Goal: Task Accomplishment & Management: Complete application form

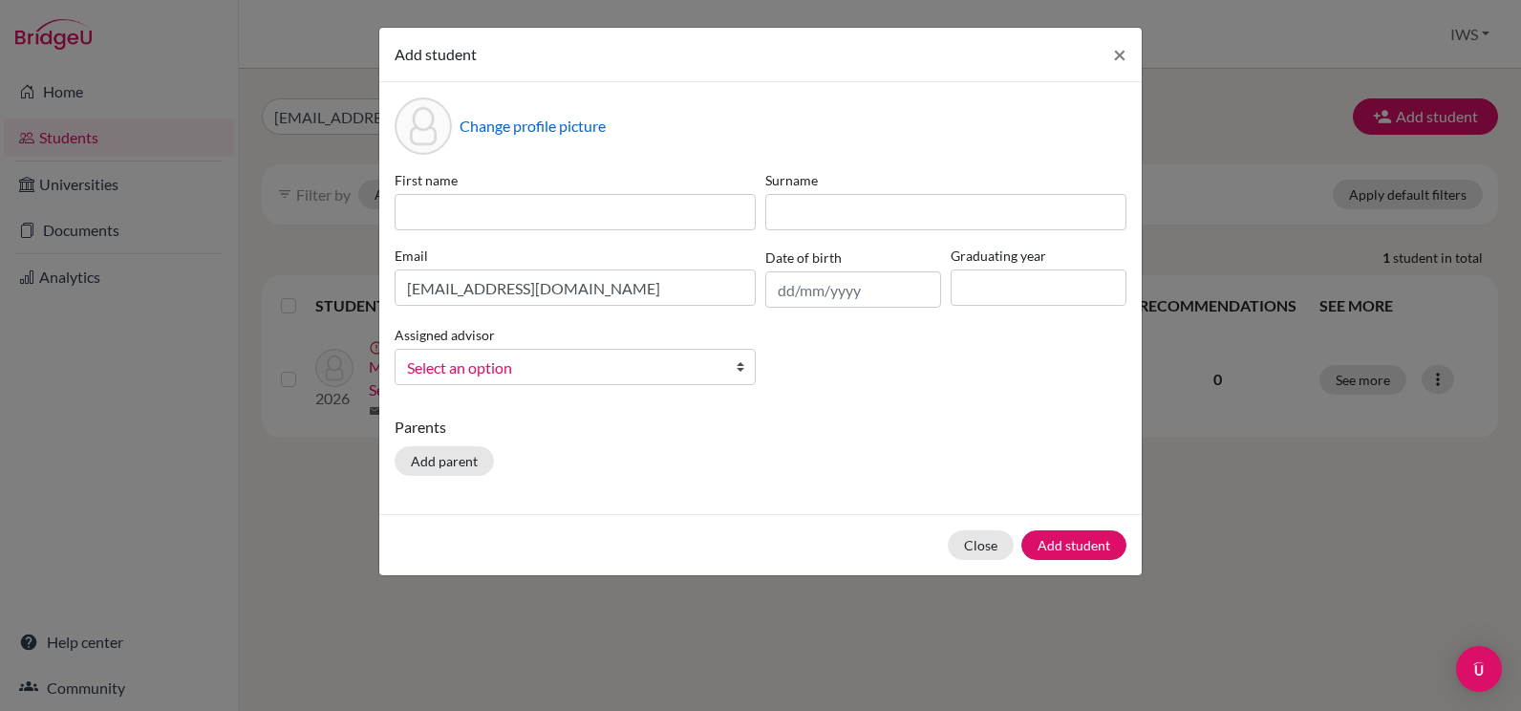
type input "[EMAIL_ADDRESS][DOMAIN_NAME]"
click at [567, 217] on input at bounding box center [575, 212] width 361 height 36
type input "[PERSON_NAME]"
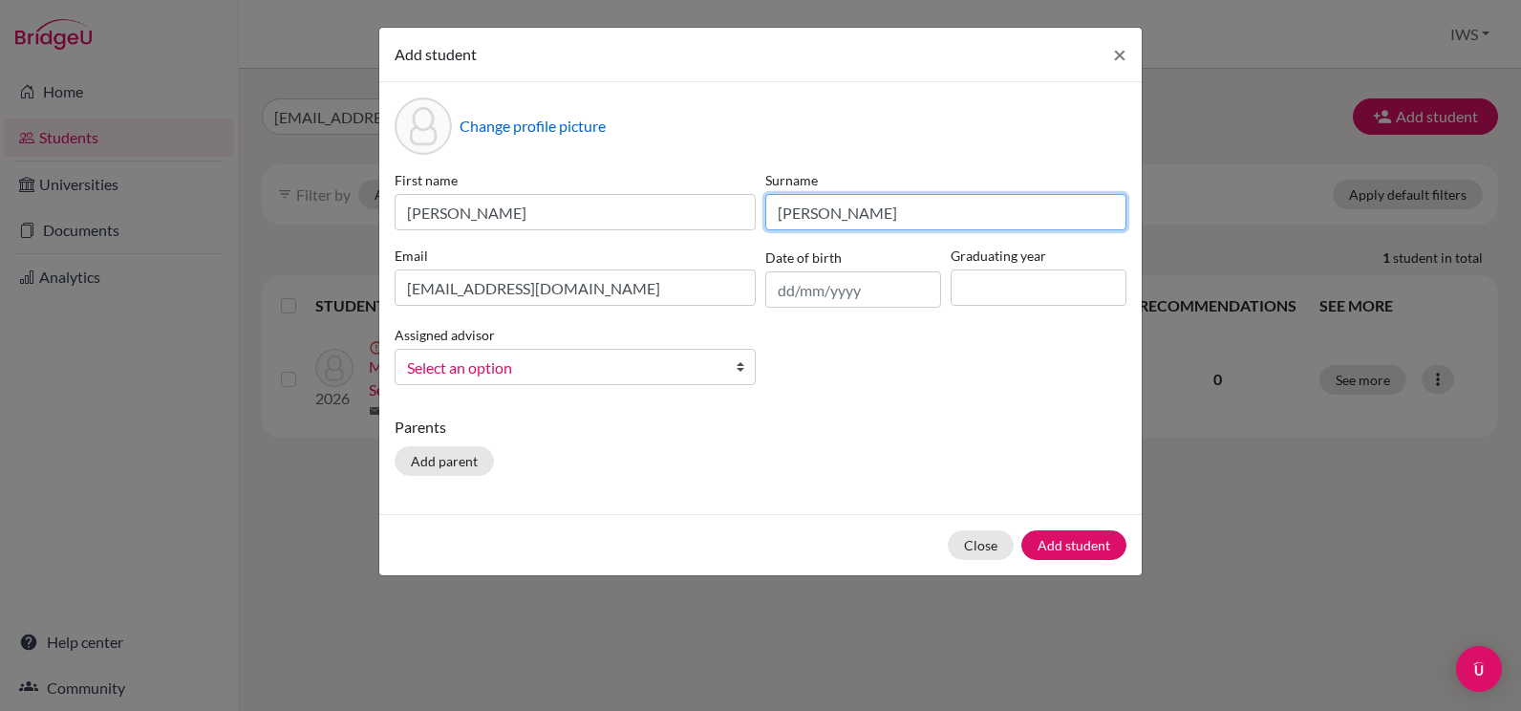
type input "[PERSON_NAME]"
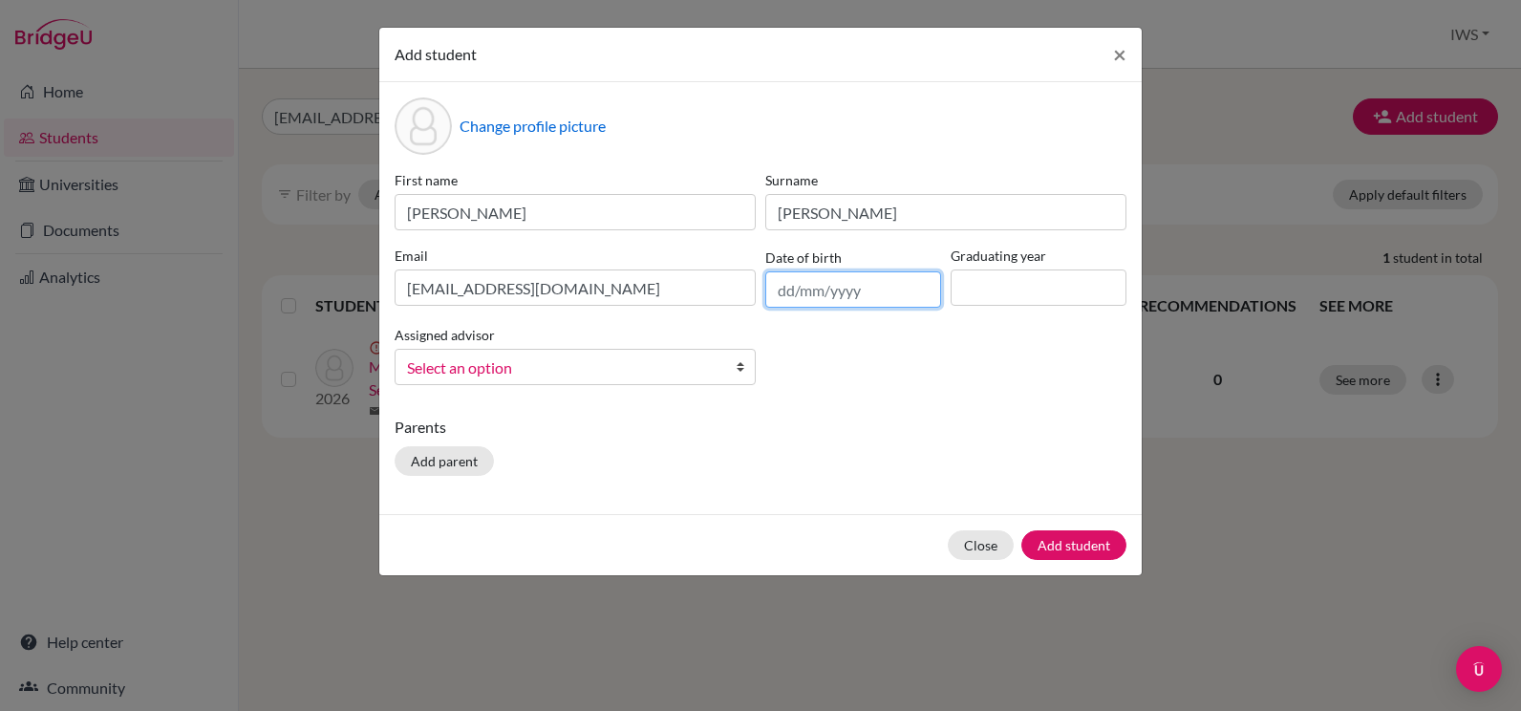
click at [843, 293] on input "text" at bounding box center [853, 289] width 176 height 36
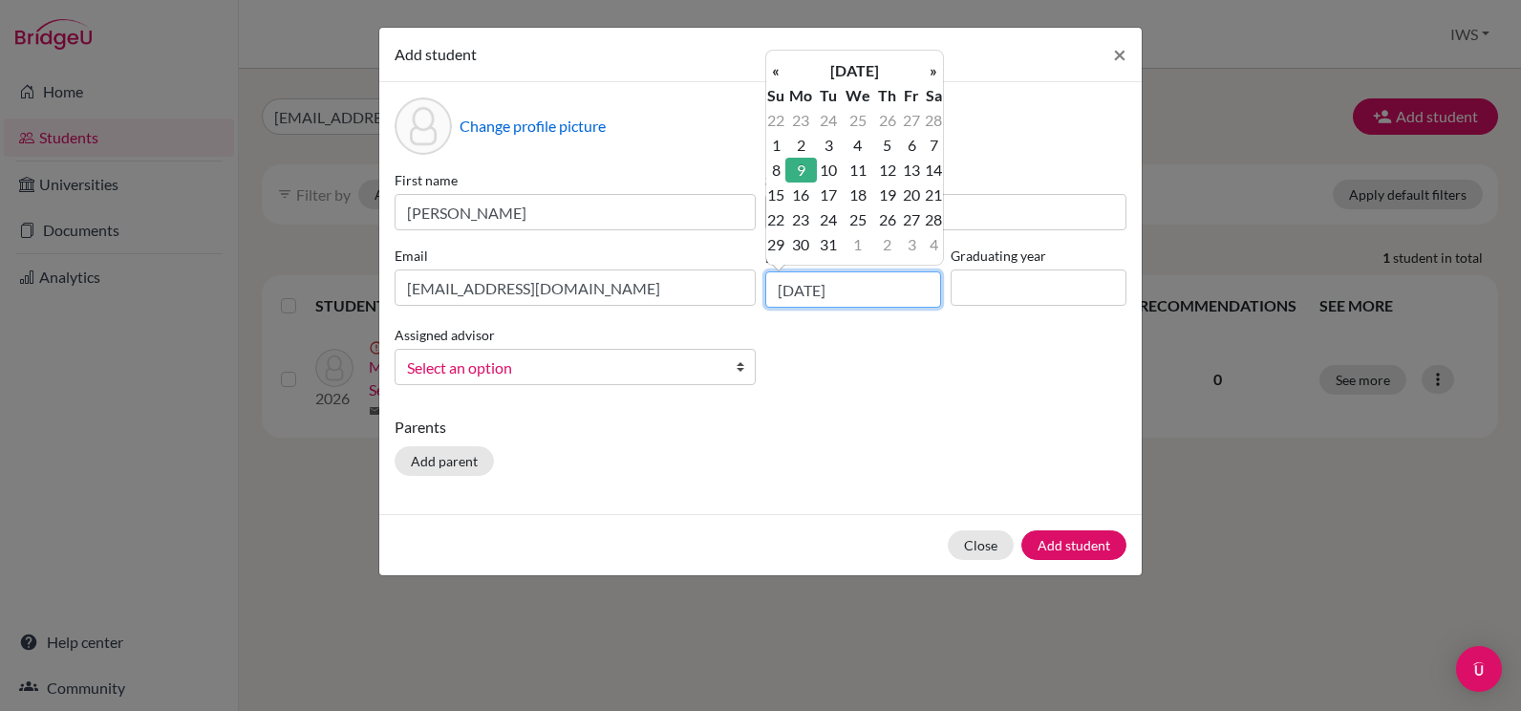
type input "[DATE]"
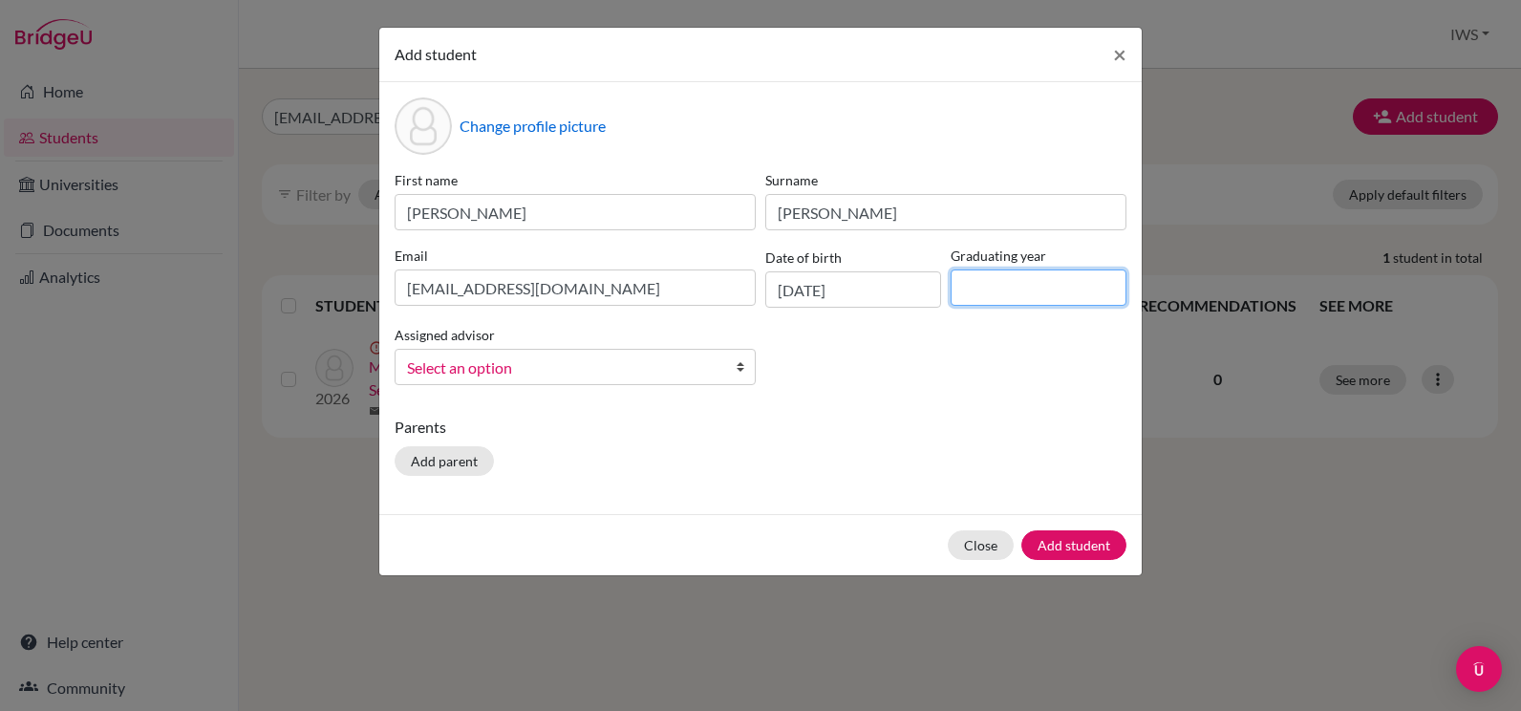
click at [1038, 284] on input at bounding box center [1039, 287] width 176 height 36
type input "2026"
click at [1087, 549] on button "Add student" at bounding box center [1073, 545] width 105 height 30
